Goal: Information Seeking & Learning: Find specific fact

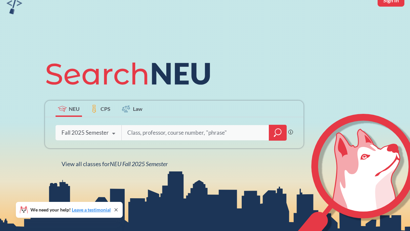
scroll to position [47, 0]
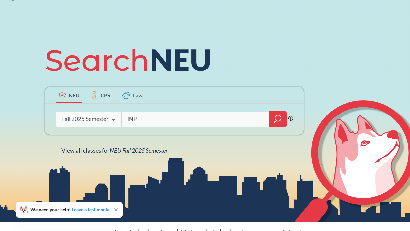
type input "INPR"
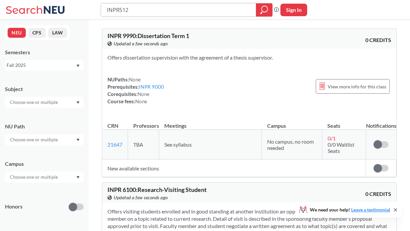
type input "INPR5120"
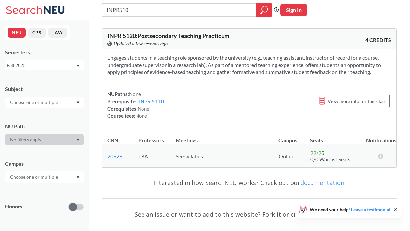
type input "INPR5100"
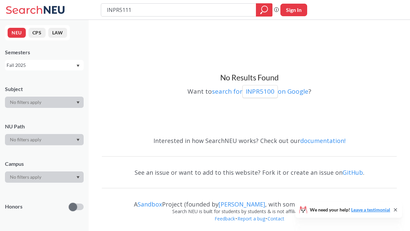
type input "INPR51110"
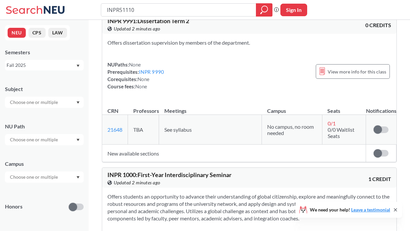
scroll to position [1037, 0]
